Goal: Task Accomplishment & Management: Use online tool/utility

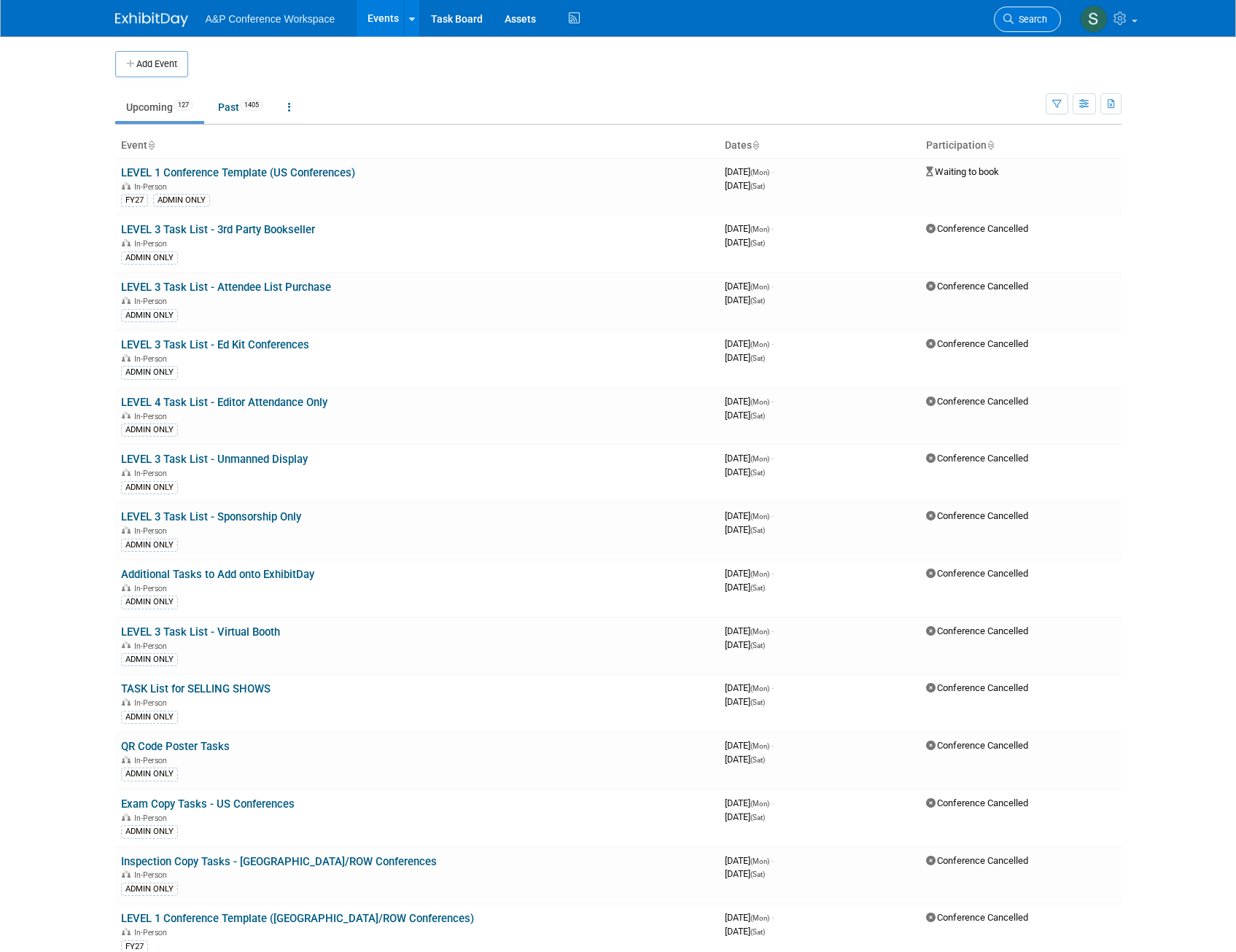
drag, startPoint x: 0, startPoint y: 0, endPoint x: 1014, endPoint y: 7, distance: 1014.0
click at [1014, 7] on link "Search" at bounding box center [1028, 19] width 67 height 25
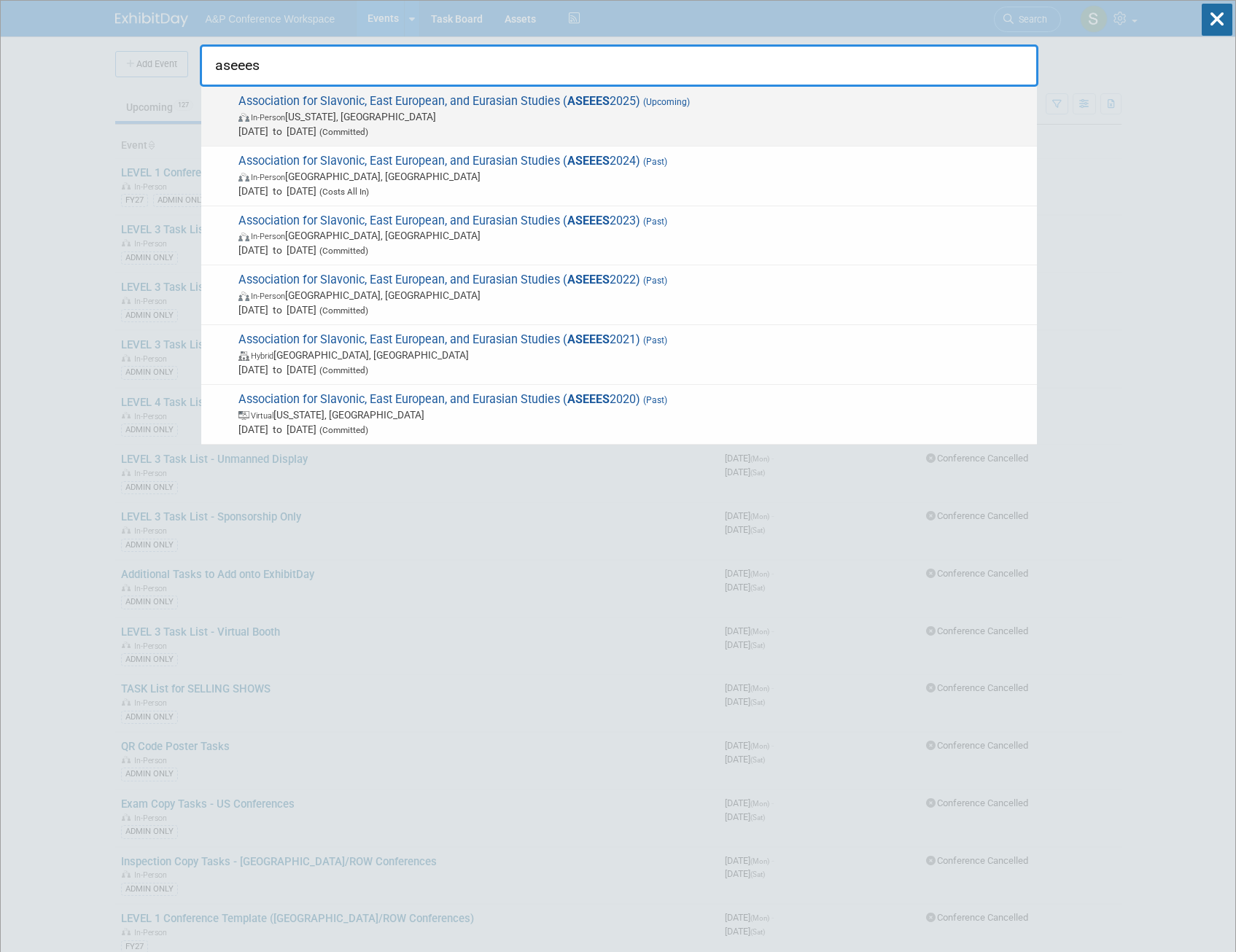
type input "aseees"
click at [565, 114] on span "In-Person Washington, DC" at bounding box center [634, 117] width 791 height 15
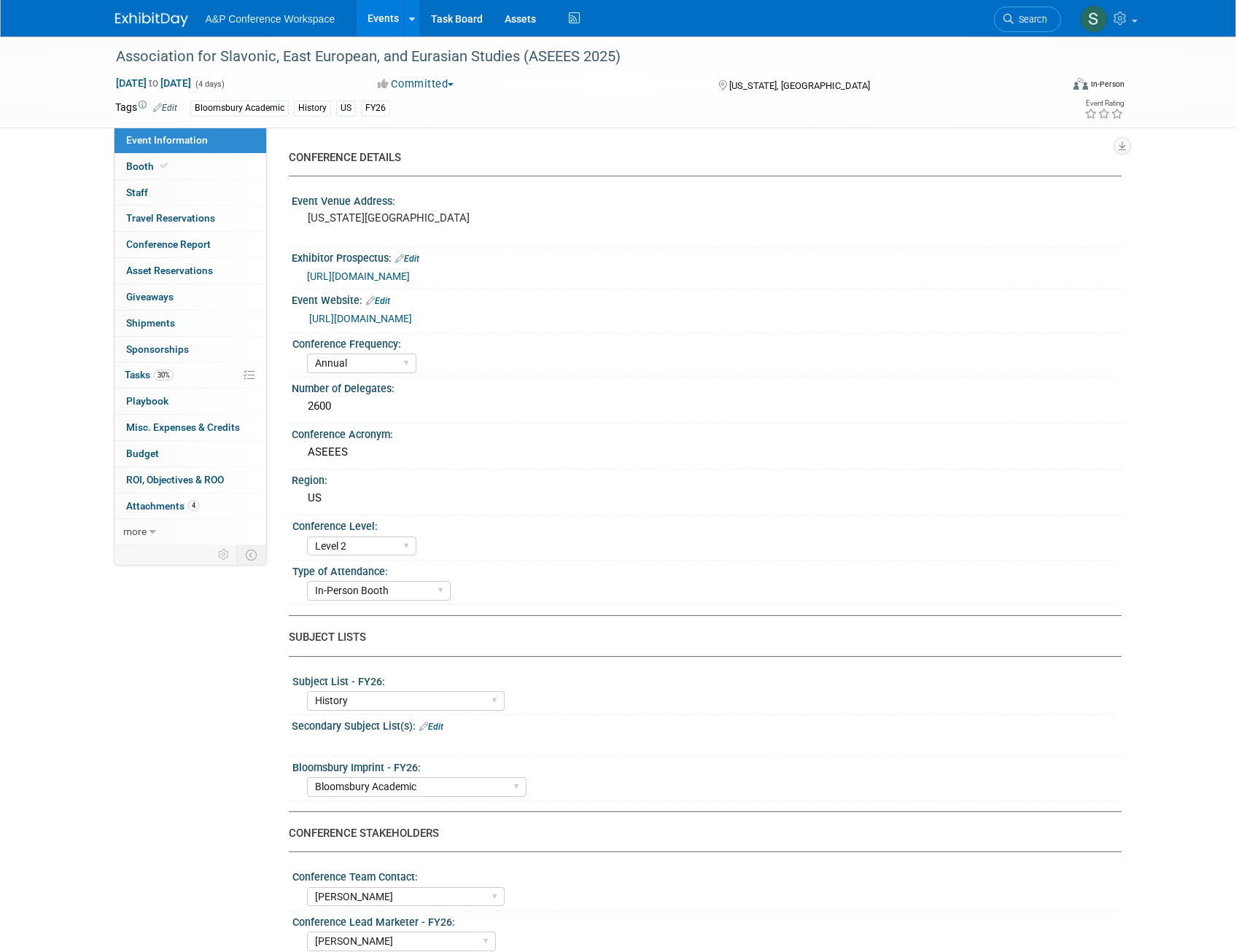
select select "Annual"
select select "Level 2"
select select "In-Person Booth"
select select "History"
select select "Bloomsbury Academic"
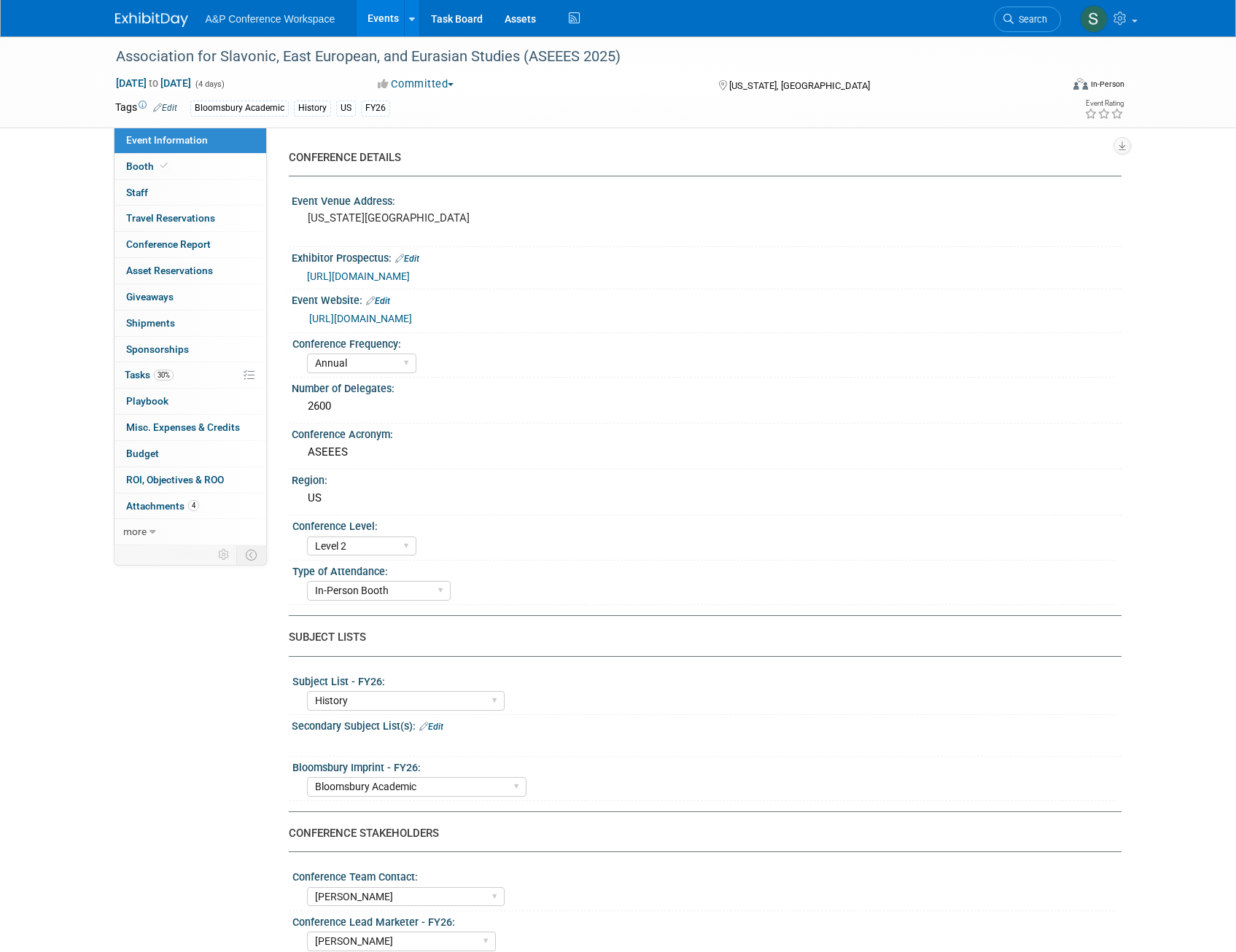
select select "Amanda Oney"
select select "Joe Kreuser"
select select "Ami Reitmeier"
select select "Networking/Commissioning"
click at [167, 376] on span "30%" at bounding box center [164, 375] width 19 height 11
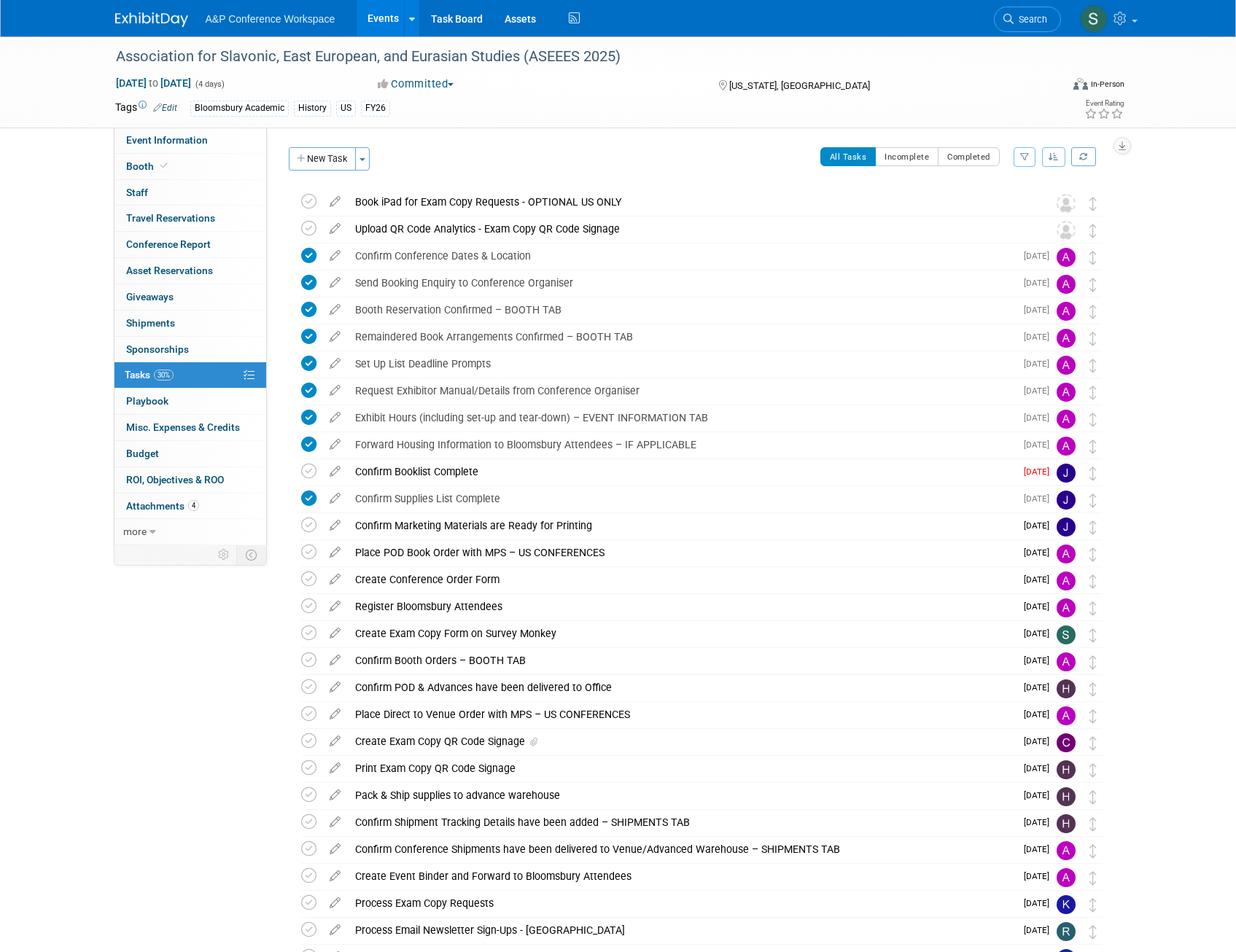
click at [137, 19] on img at bounding box center [152, 20] width 73 height 15
